Goal: Task Accomplishment & Management: Use online tool/utility

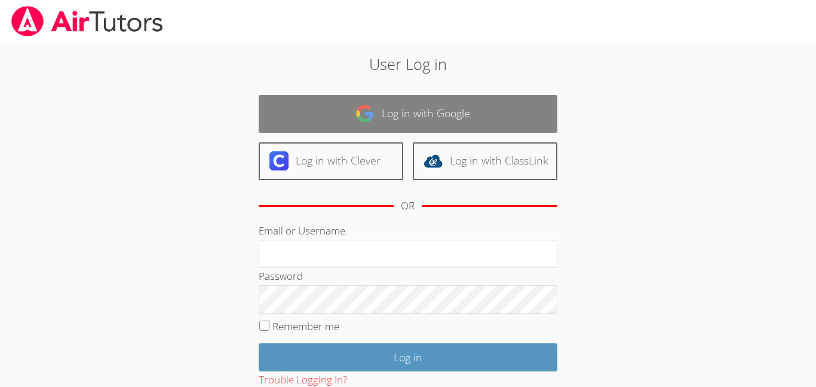
click at [326, 124] on link "Log in with Google" at bounding box center [408, 114] width 299 height 38
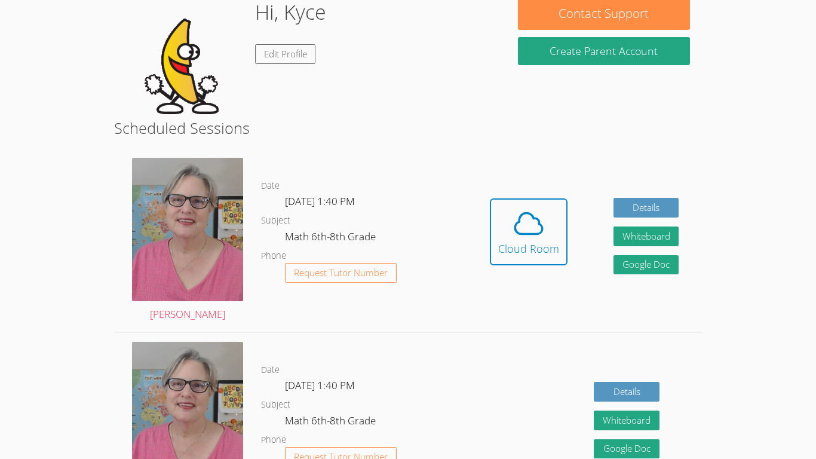
scroll to position [207, 0]
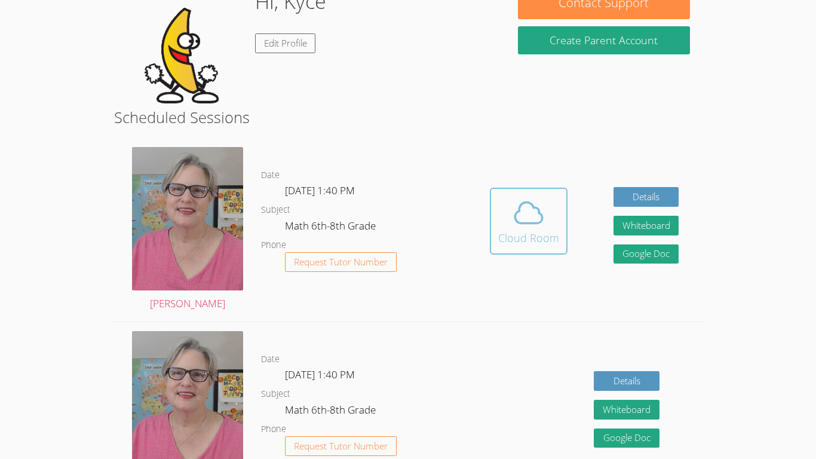
click at [556, 233] on div "Cloud Room" at bounding box center [528, 238] width 61 height 17
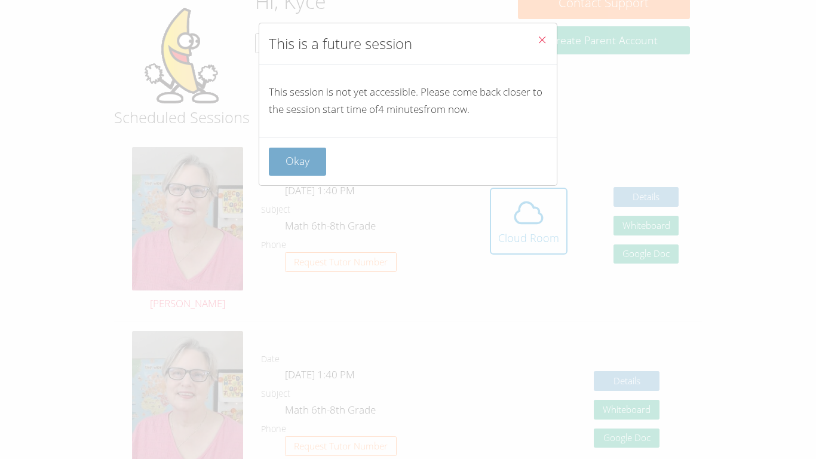
click at [310, 163] on button "Okay" at bounding box center [297, 162] width 57 height 28
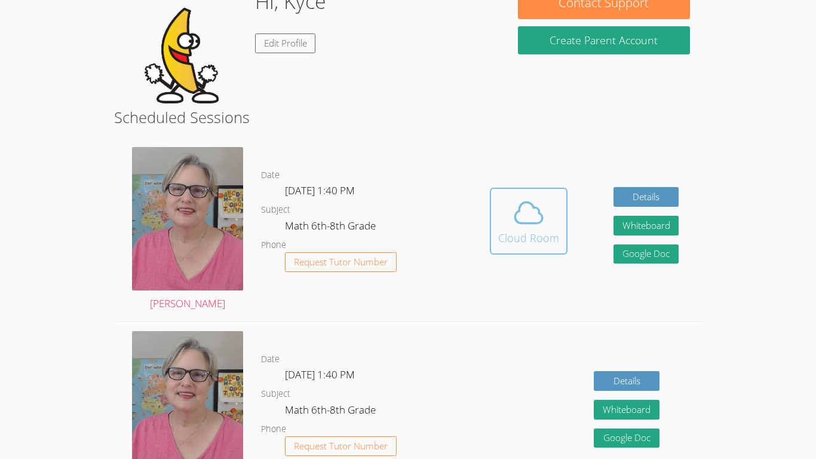
click at [562, 237] on button "Cloud Room" at bounding box center [529, 221] width 78 height 67
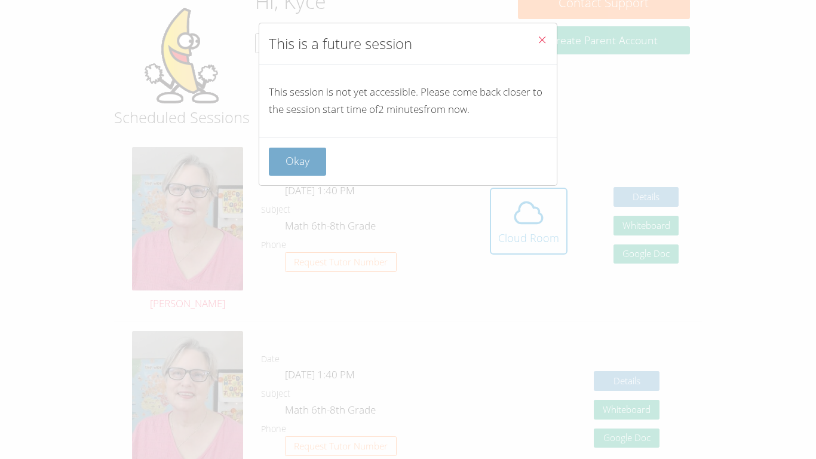
click at [307, 154] on button "Okay" at bounding box center [297, 162] width 57 height 28
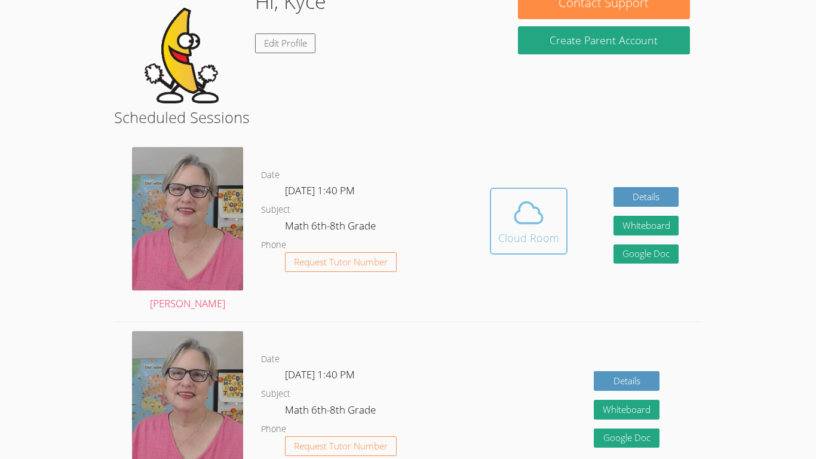
click at [540, 196] on icon at bounding box center [528, 212] width 33 height 33
click at [377, 145] on div "Date Mon Sep 15, 1:40 PM Subject Math 6th-8th Grade Phone Request Tutor Number" at bounding box center [364, 229] width 206 height 183
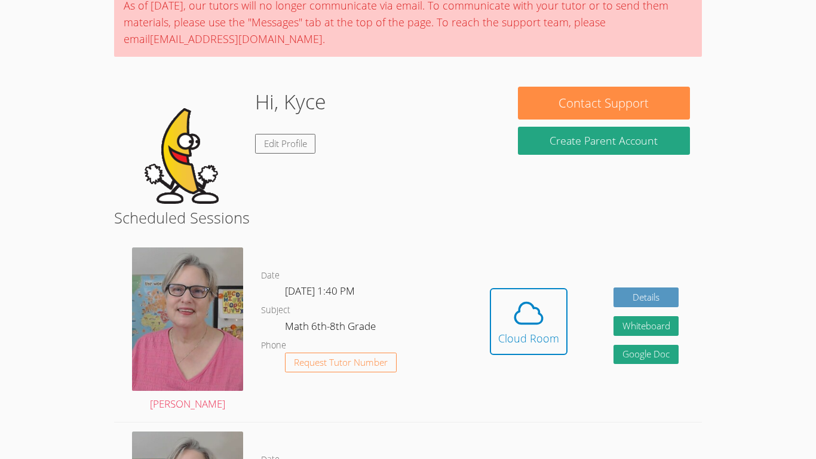
scroll to position [0, 0]
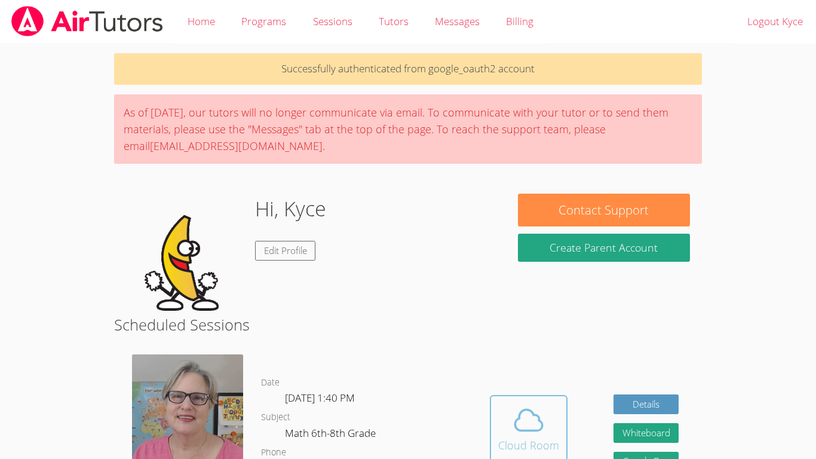
click at [528, 386] on icon at bounding box center [528, 419] width 33 height 33
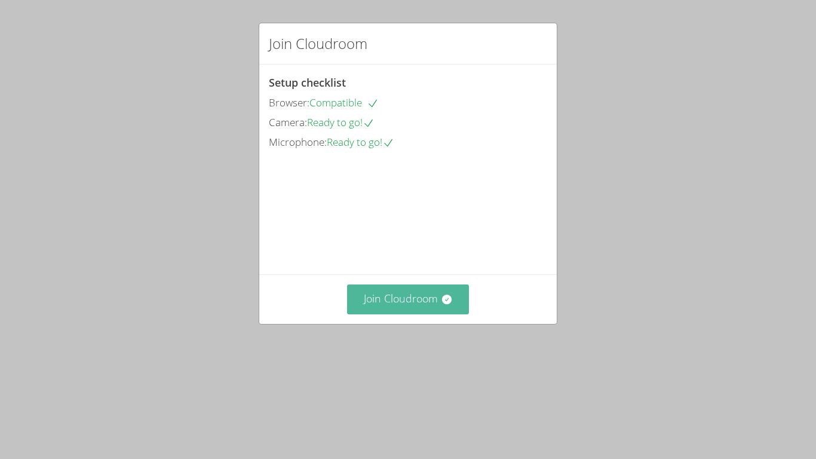
click at [423, 314] on button "Join Cloudroom" at bounding box center [408, 299] width 123 height 29
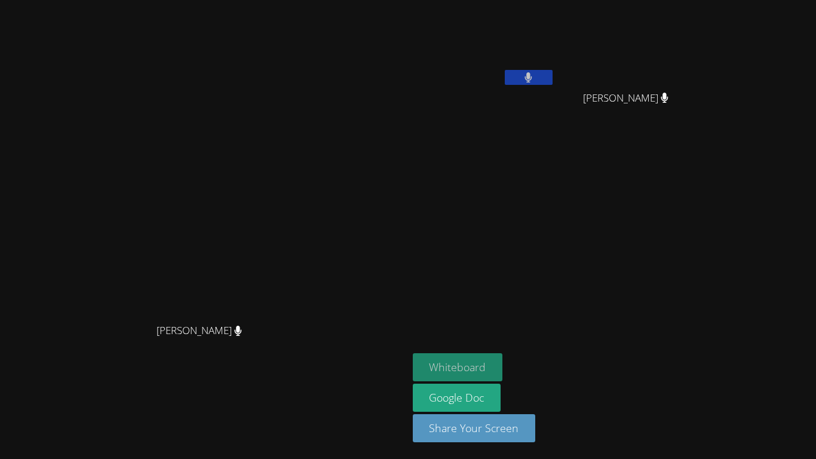
click at [503, 359] on button "Whiteboard" at bounding box center [458, 367] width 90 height 28
